Goal: Book appointment/travel/reservation

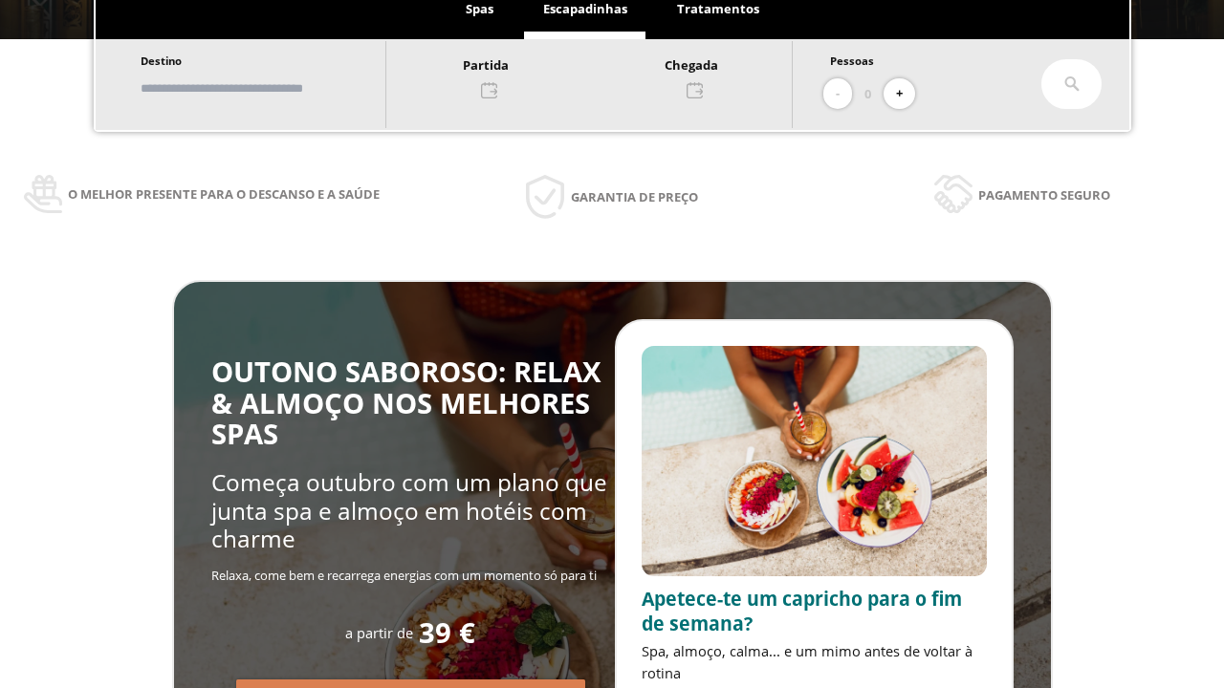
scroll to position [325, 0]
click at [271, 88] on input "text" at bounding box center [254, 88] width 238 height 33
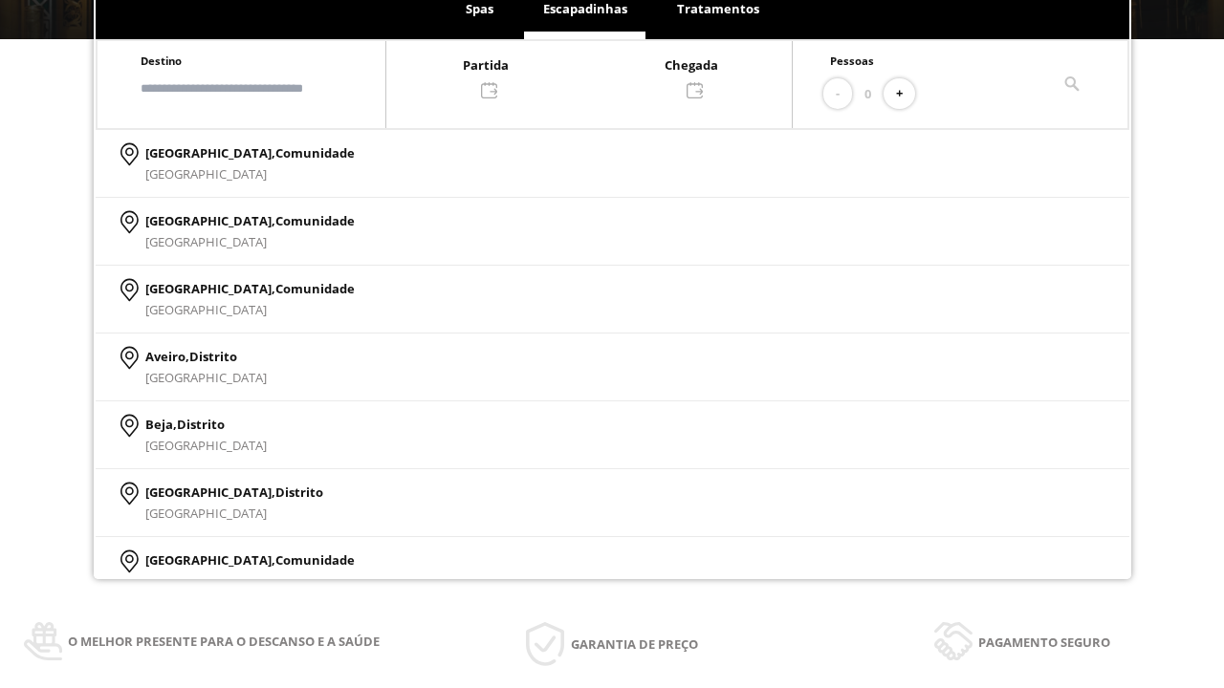
scroll to position [0, 0]
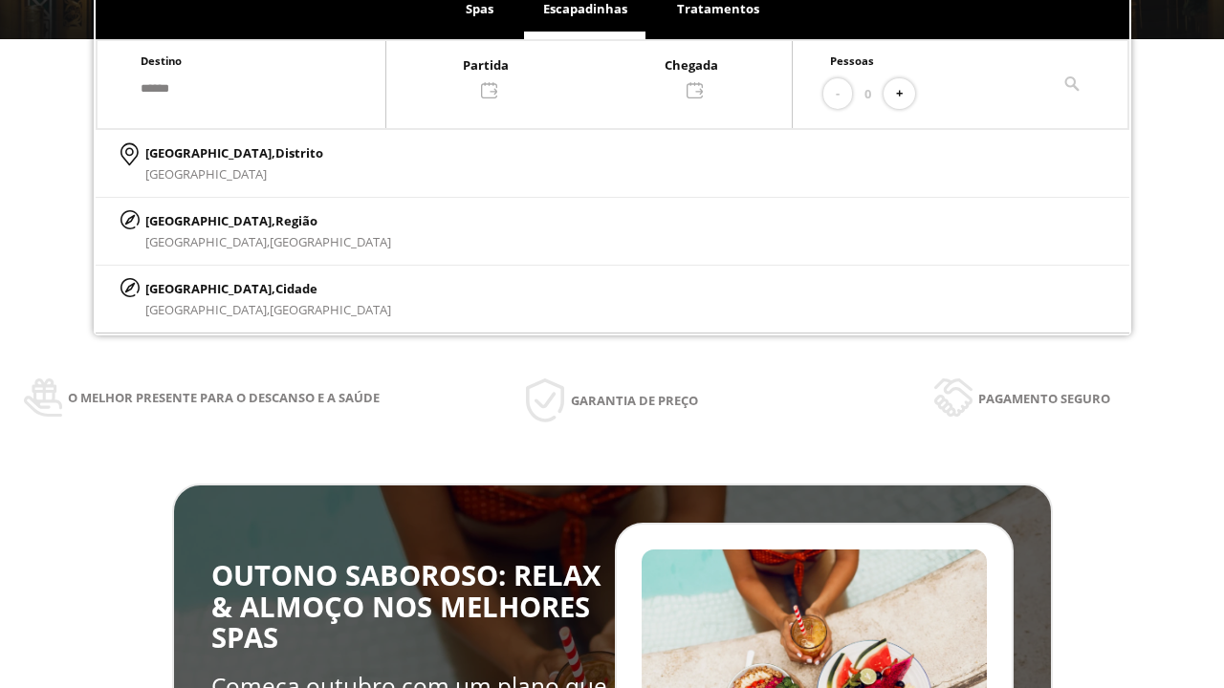
type input "******"
click at [275, 288] on span "Cidade" at bounding box center [296, 288] width 42 height 17
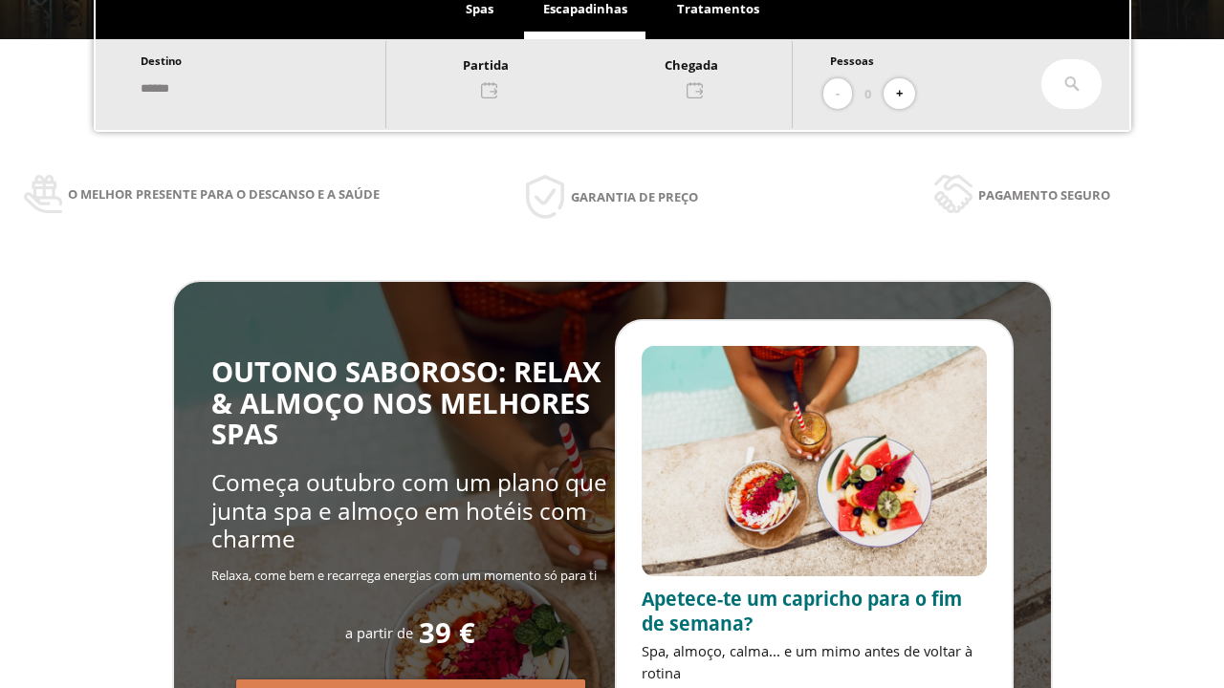
click at [610, 76] on div at bounding box center [588, 77] width 405 height 46
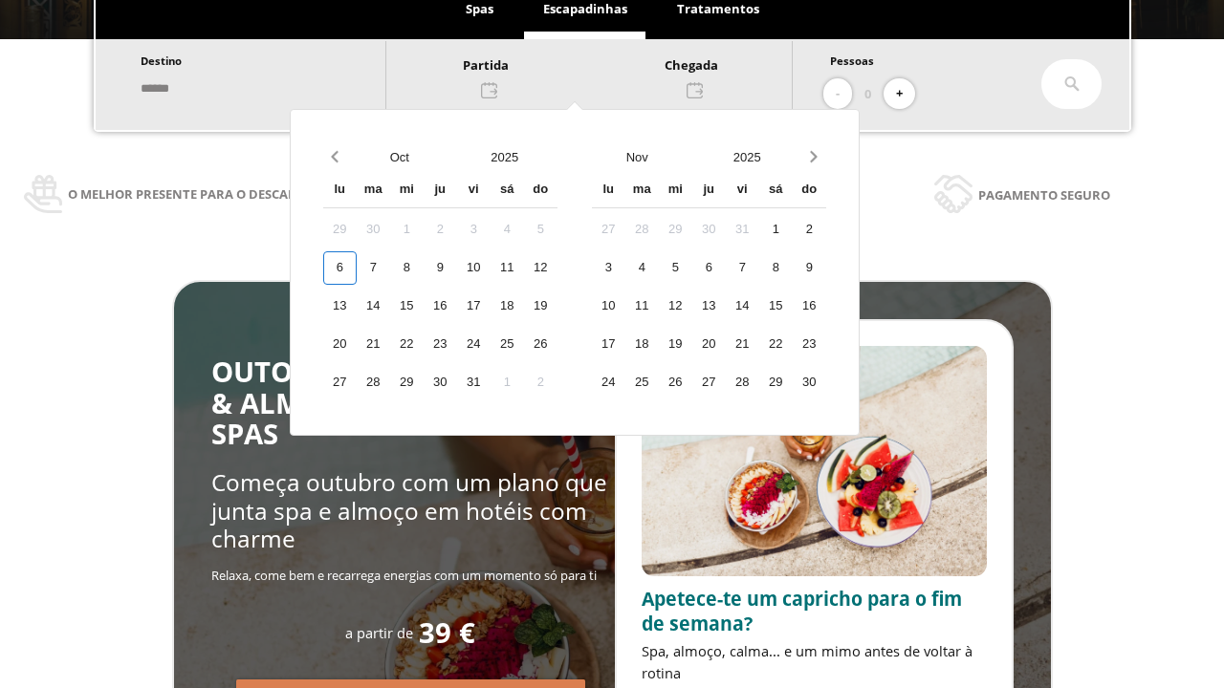
click at [423, 268] on div "8" at bounding box center [406, 267] width 33 height 33
click at [457, 268] on div "9" at bounding box center [439, 267] width 33 height 33
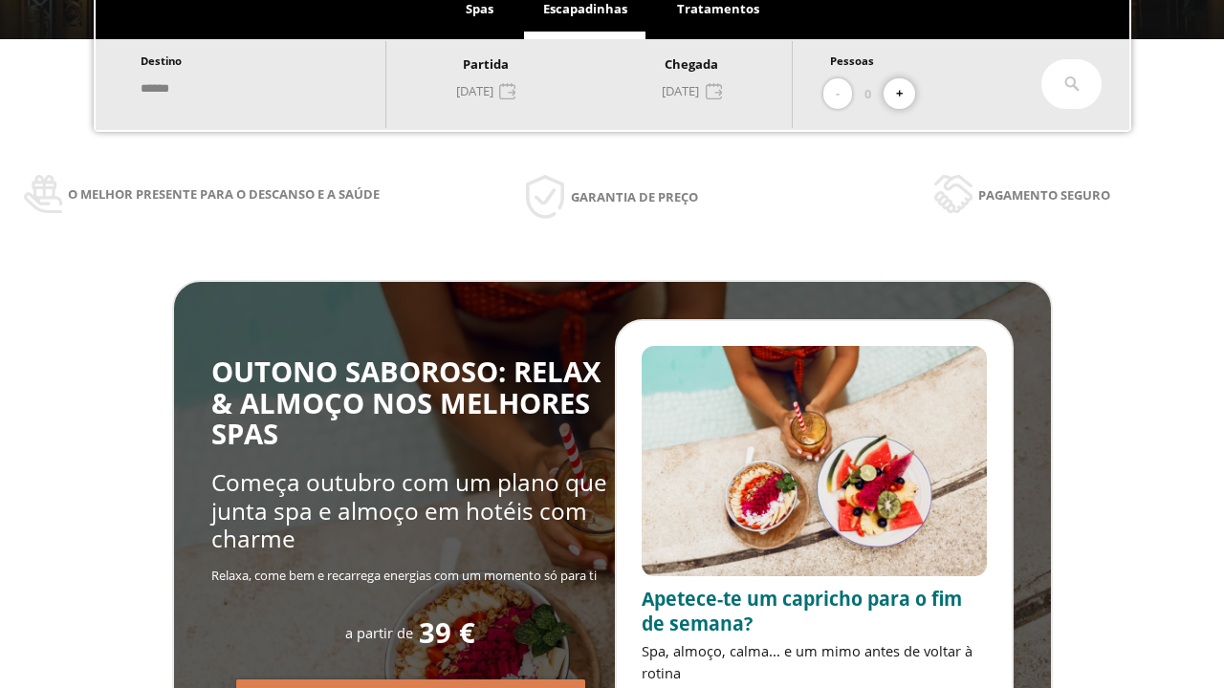
click at [906, 94] on button "+" at bounding box center [899, 94] width 32 height 32
click at [1071, 84] on icon at bounding box center [1071, 83] width 15 height 15
